Goal: Information Seeking & Learning: Understand process/instructions

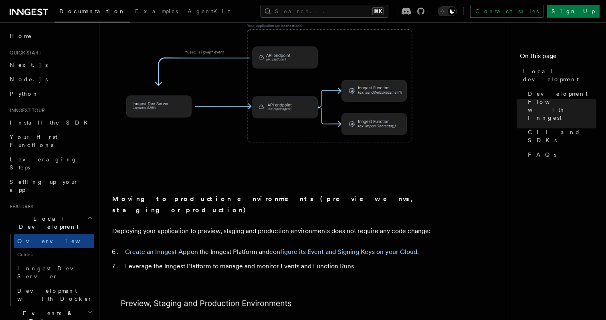
scroll to position [346, 0]
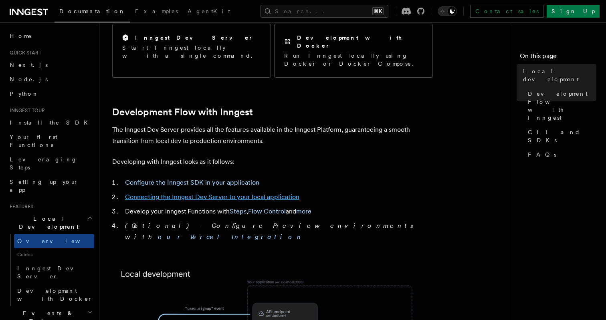
click at [250, 193] on link "Connecting the Inngest Dev Server to your local application" at bounding box center [212, 197] width 174 height 8
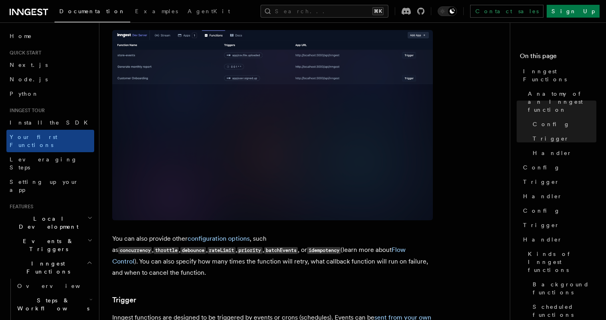
scroll to position [512, 0]
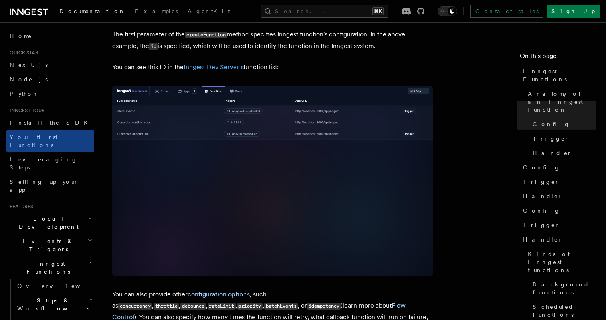
click at [223, 63] on link "Inngest Dev Server's" at bounding box center [213, 67] width 60 height 8
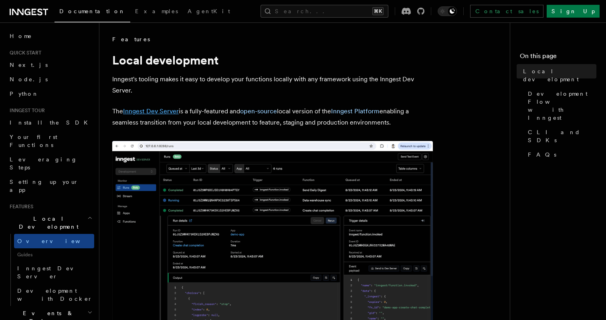
click at [169, 111] on link "Inngest Dev Server" at bounding box center [151, 111] width 56 height 8
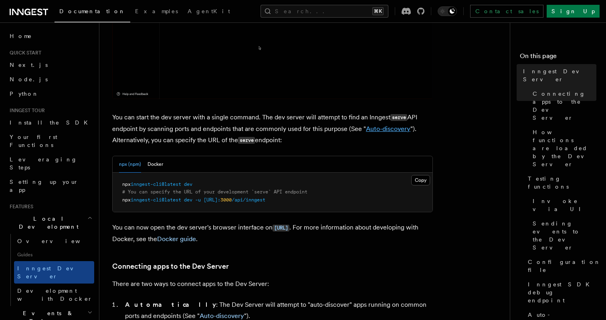
scroll to position [285, 0]
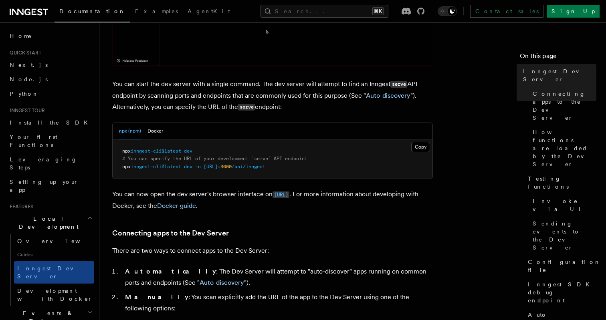
click at [289, 196] on code "[URL]" at bounding box center [280, 194] width 17 height 7
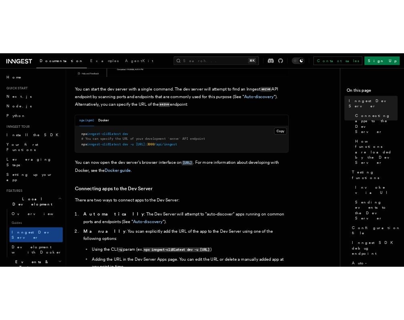
scroll to position [318, 0]
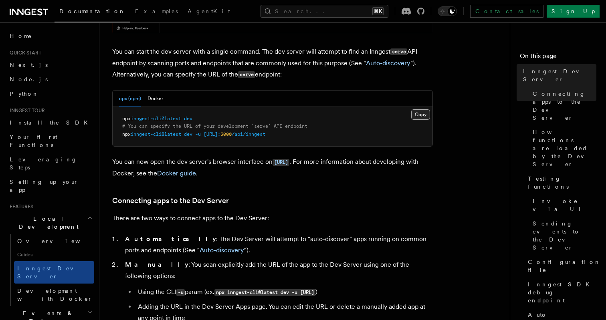
click at [424, 115] on button "Copy Copied" at bounding box center [420, 114] width 19 height 10
click at [418, 115] on button "Copy Copied" at bounding box center [420, 114] width 19 height 10
